Goal: Check status: Check status

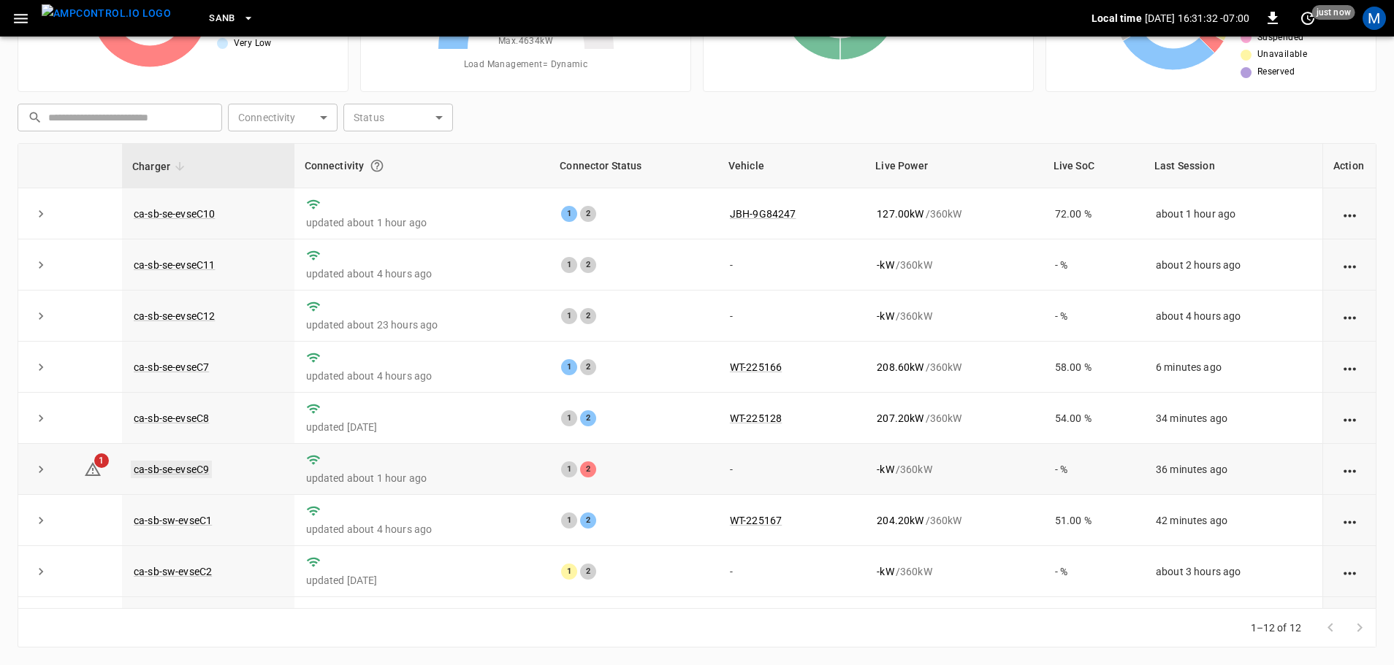
click at [195, 474] on link "ca-sb-se-evseC9" at bounding box center [171, 470] width 81 height 18
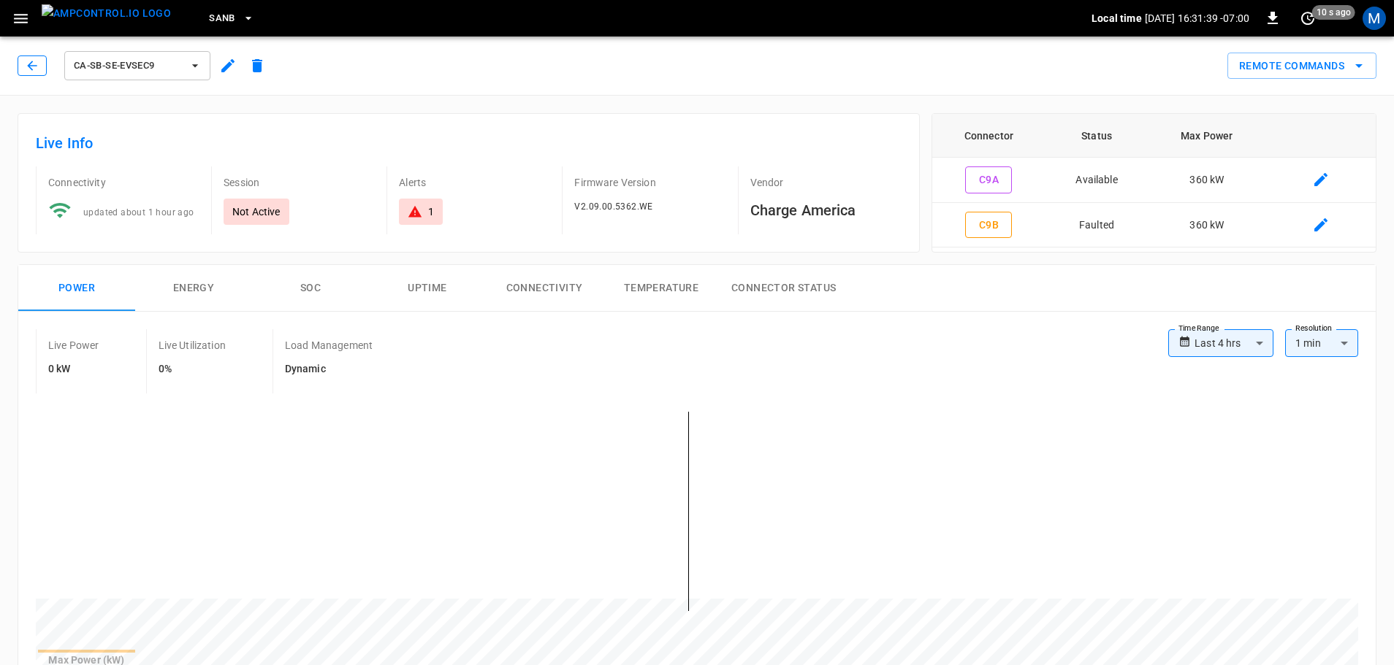
click at [26, 69] on icon "button" at bounding box center [32, 65] width 15 height 15
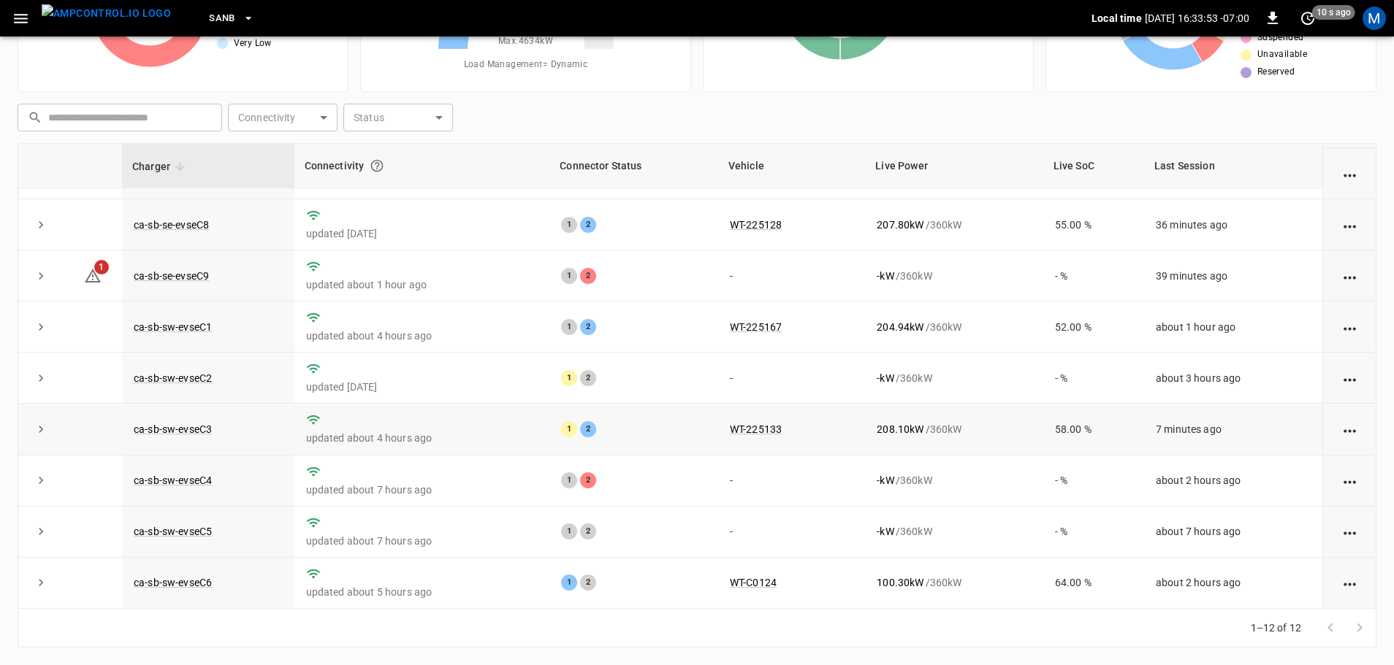
scroll to position [202, 0]
click at [196, 475] on link "ca-sb-sw-evseC4" at bounding box center [173, 481] width 84 height 18
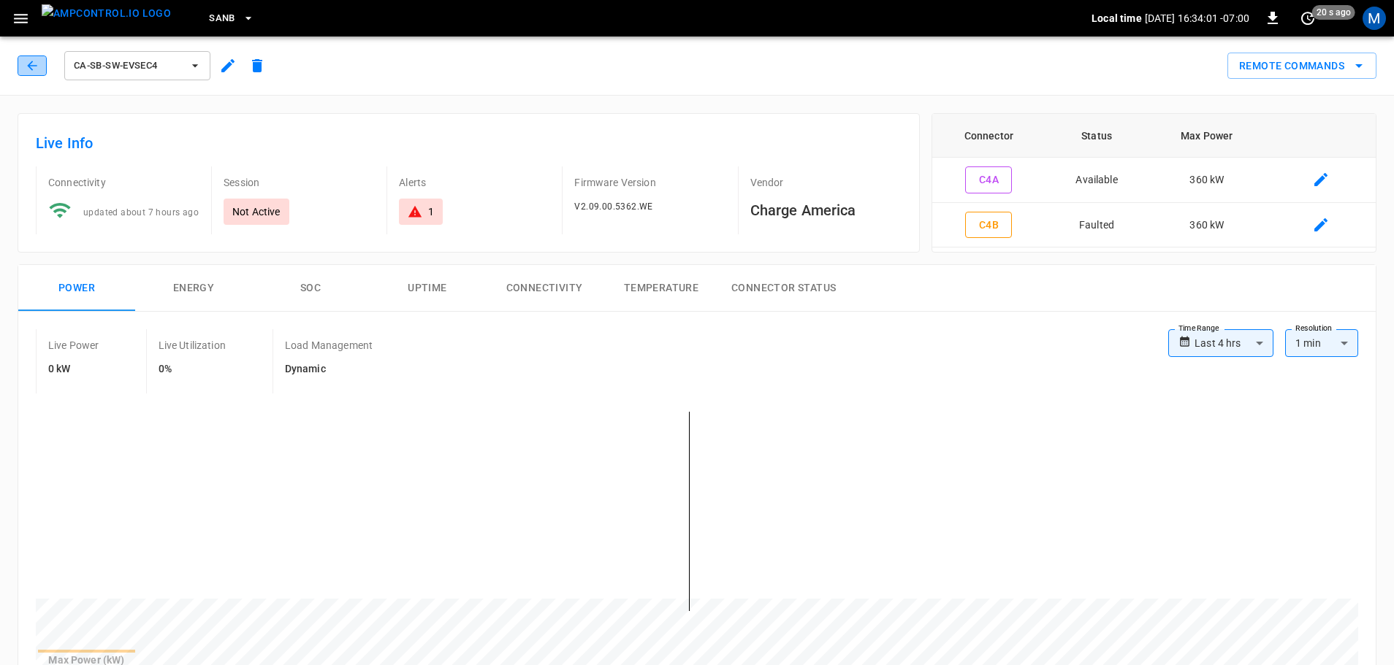
click at [34, 66] on icon "button" at bounding box center [32, 65] width 15 height 15
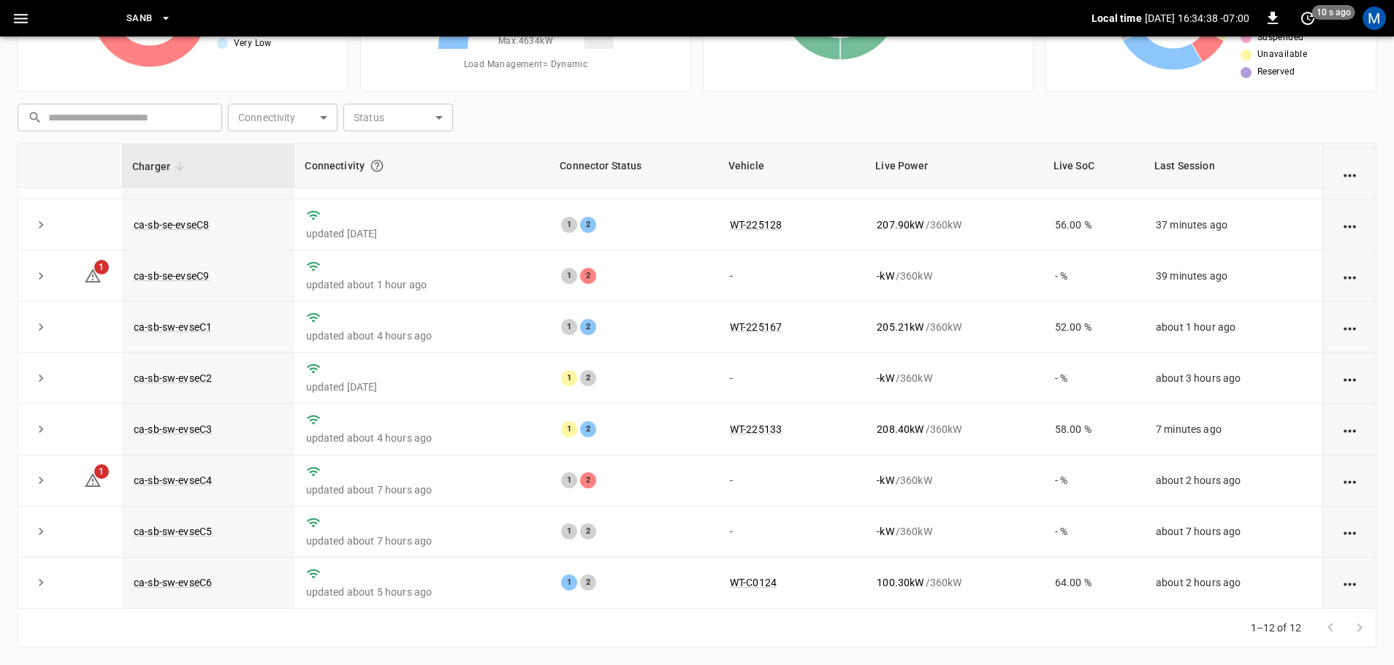
scroll to position [202, 0]
click at [166, 475] on link "ca-sb-sw-evseC4" at bounding box center [173, 481] width 84 height 18
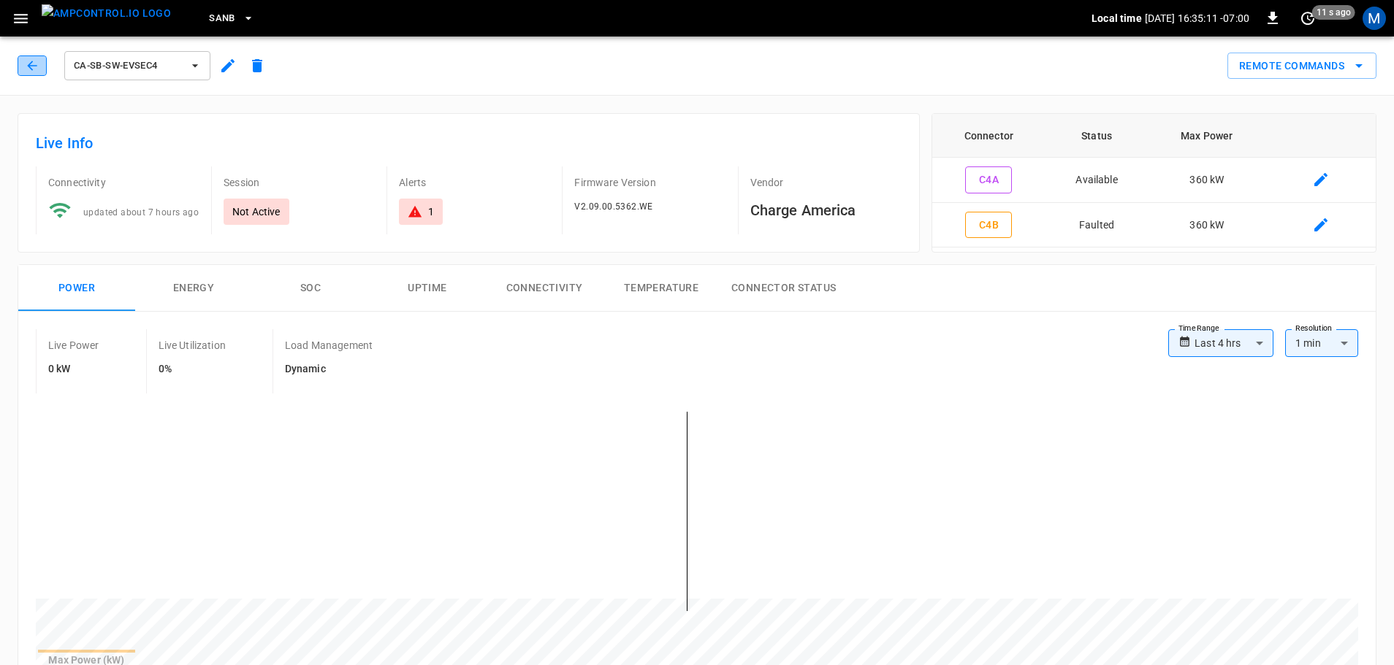
click at [31, 68] on icon "button" at bounding box center [32, 65] width 15 height 15
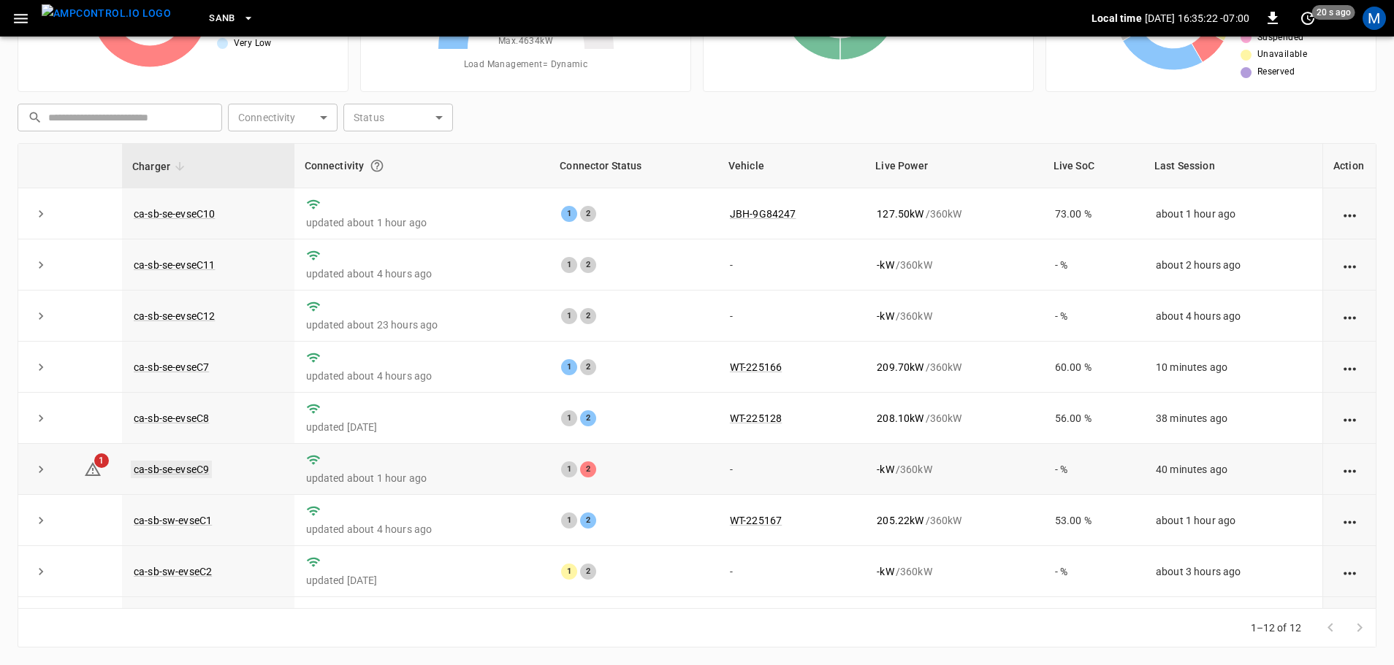
click at [160, 470] on link "ca-sb-se-evseC9" at bounding box center [171, 470] width 81 height 18
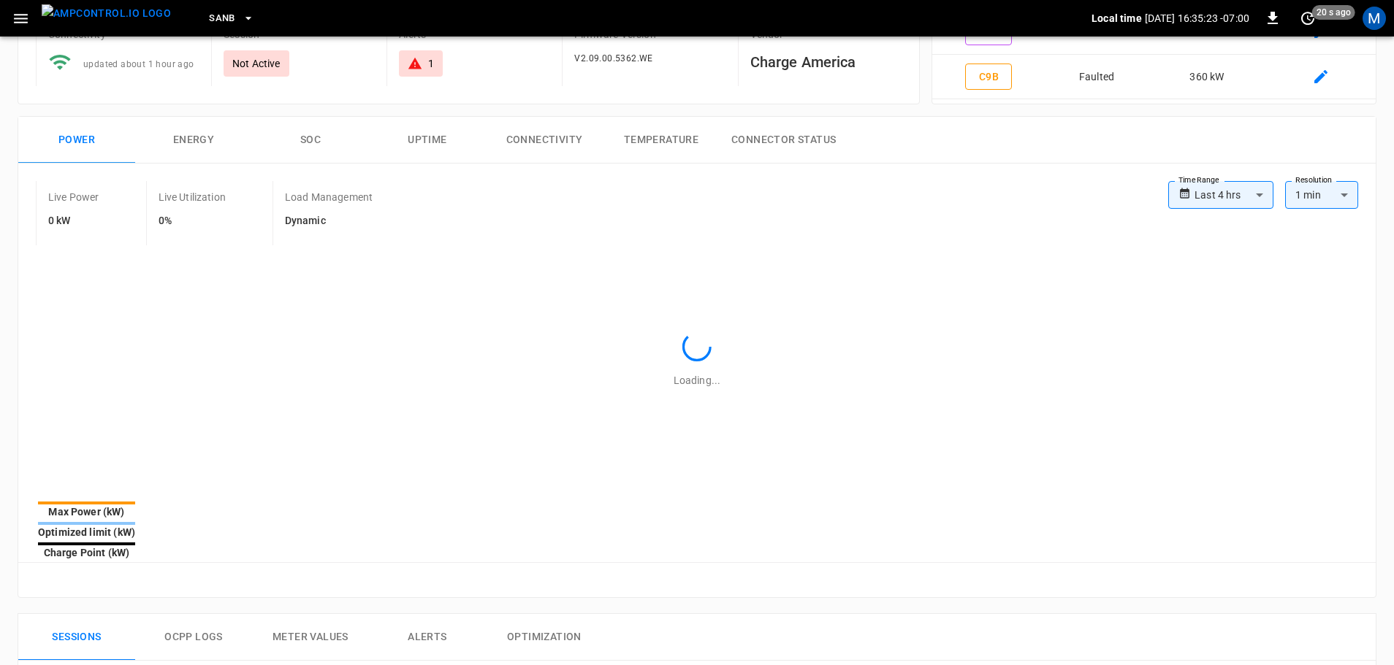
type input "**********"
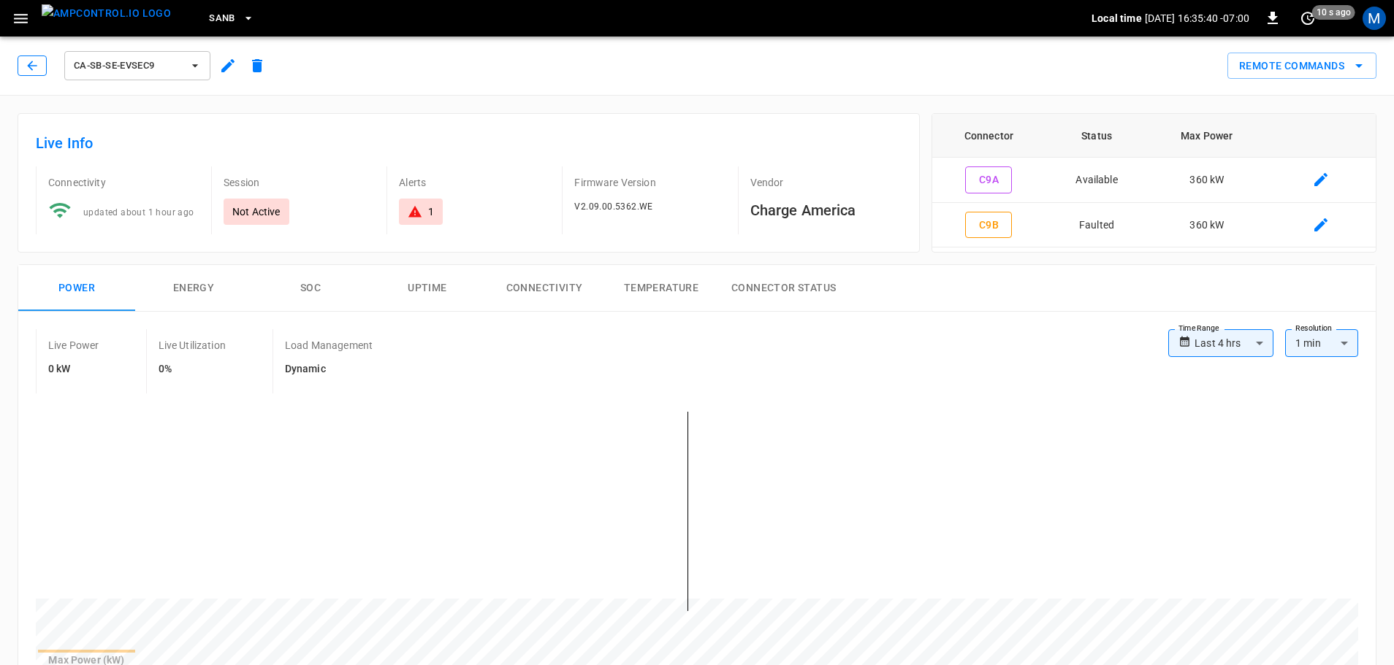
click at [28, 59] on icon "button" at bounding box center [32, 65] width 15 height 15
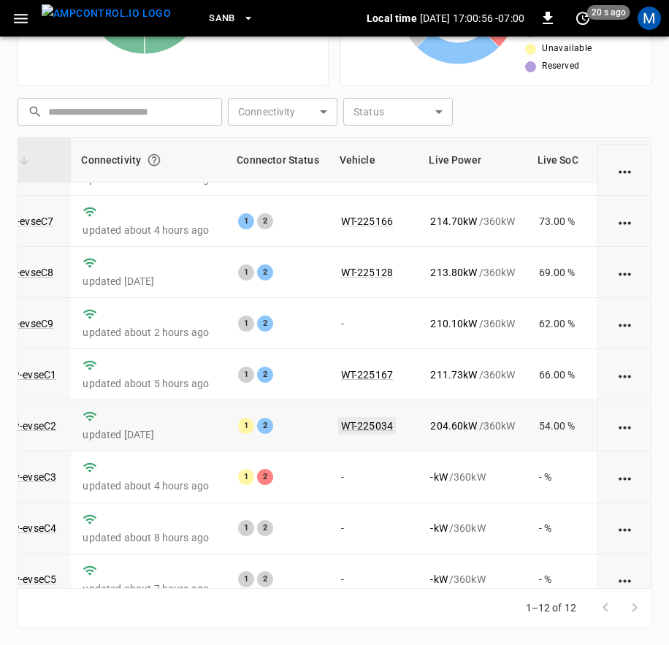
scroll to position [226, 156]
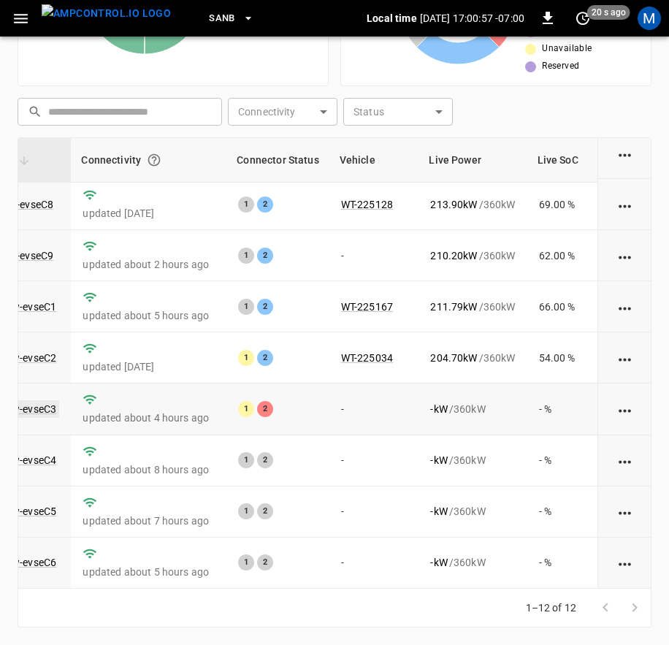
click at [41, 400] on link "ca-sb-sw-evseC3" at bounding box center [17, 409] width 84 height 18
